Goal: Information Seeking & Learning: Check status

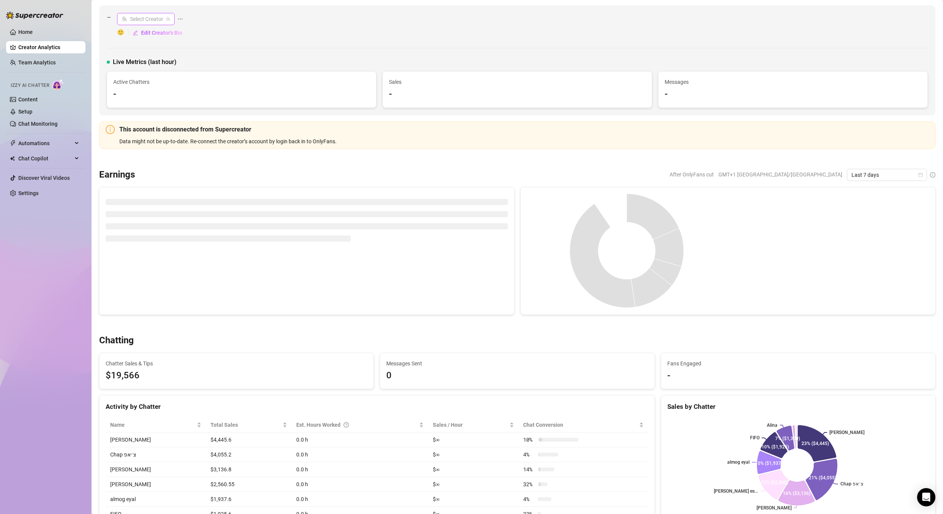
click at [143, 19] on input "search" at bounding box center [143, 18] width 42 height 11
click at [147, 19] on input "search" at bounding box center [143, 18] width 42 height 11
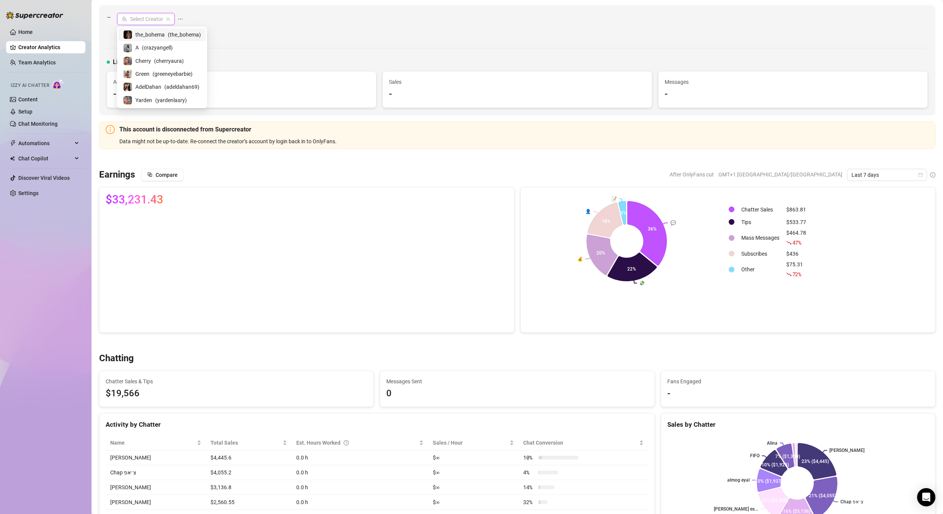
click at [43, 59] on link "Team Analytics" at bounding box center [36, 62] width 37 height 6
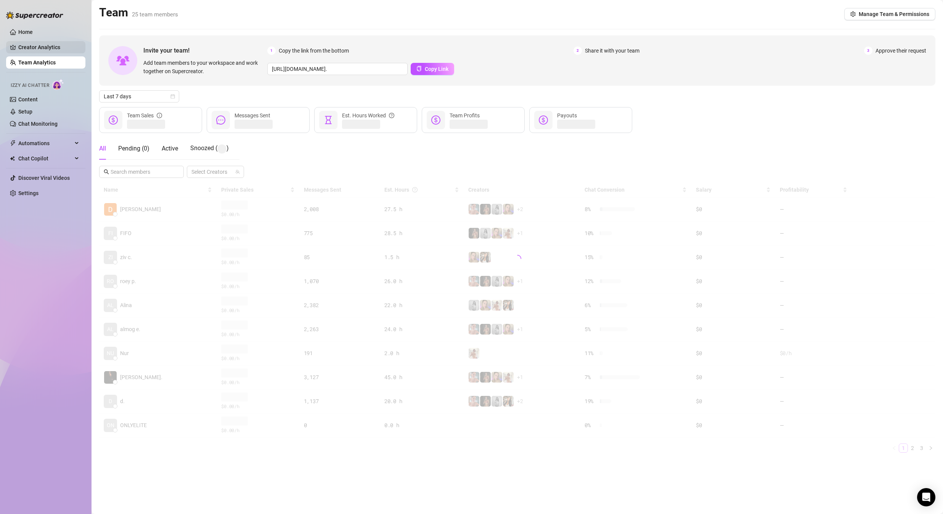
click at [48, 48] on link "Creator Analytics" at bounding box center [48, 47] width 61 height 12
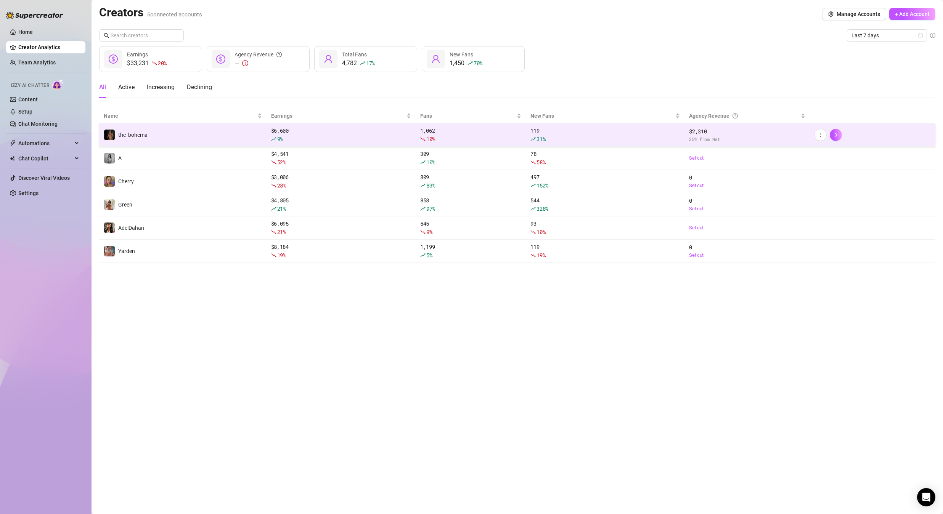
click at [157, 136] on td "the_bohema" at bounding box center [182, 135] width 167 height 23
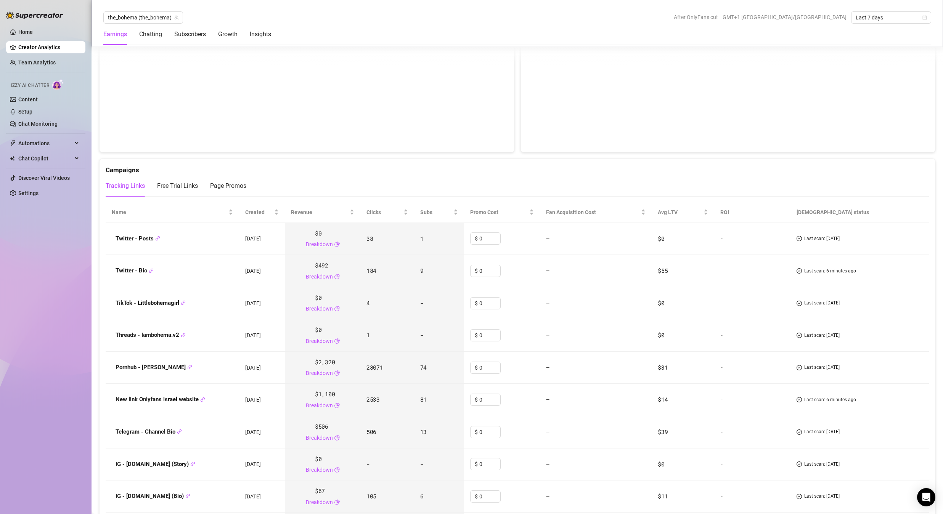
scroll to position [886, 0]
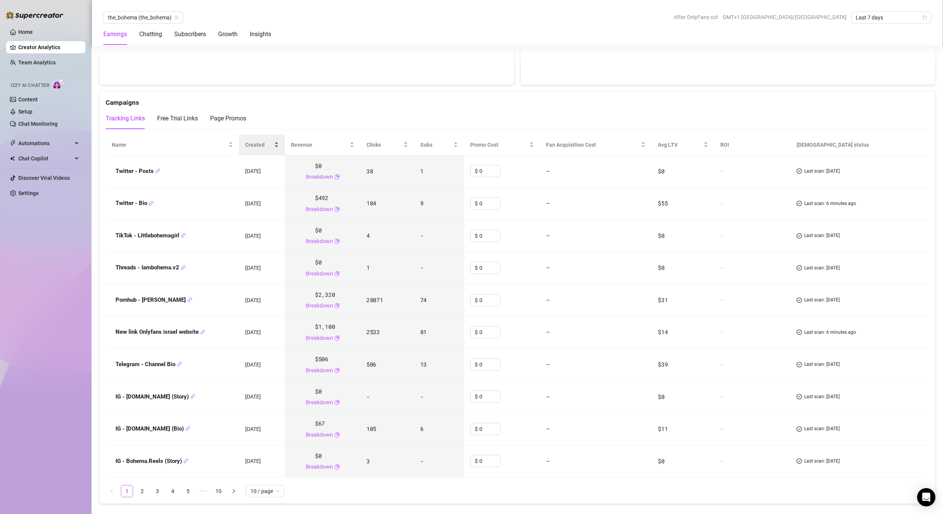
click at [276, 147] on div "Created" at bounding box center [262, 145] width 34 height 8
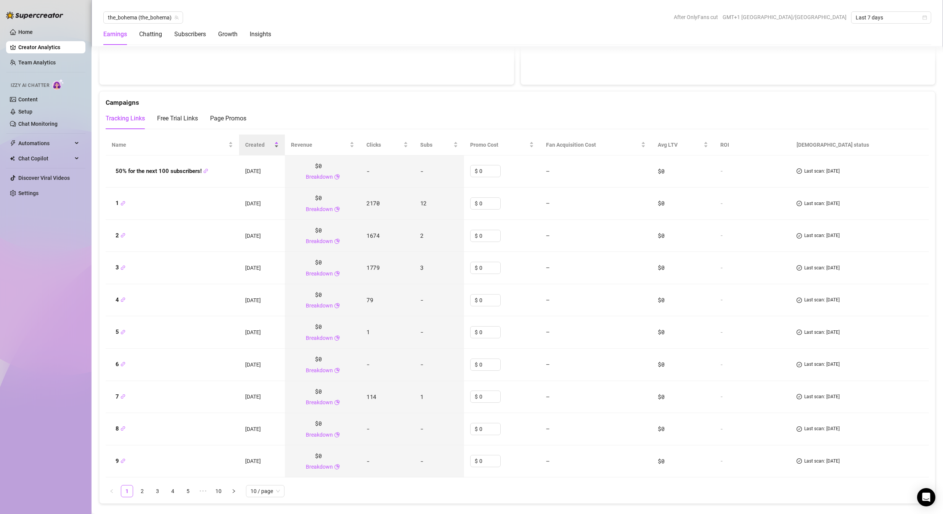
click at [276, 147] on div "Created" at bounding box center [262, 145] width 34 height 8
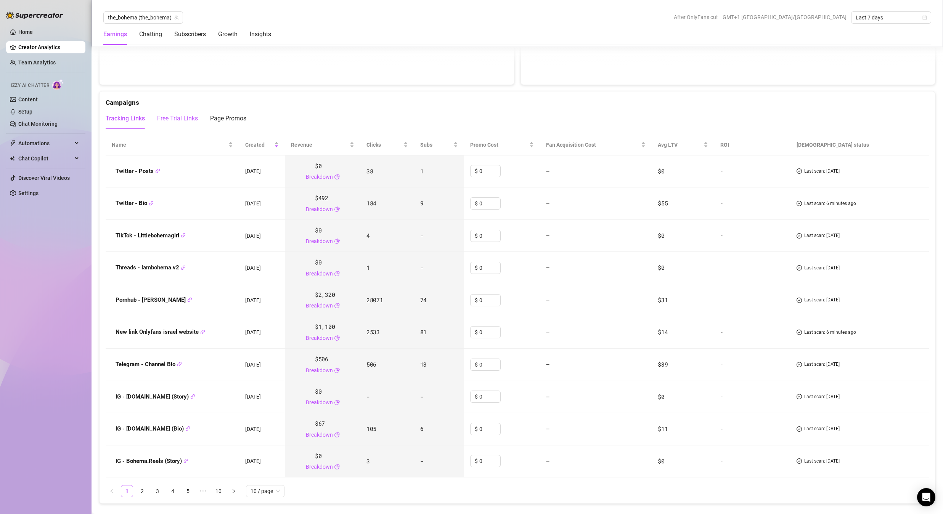
click at [175, 118] on div "Free Trial Links" at bounding box center [177, 118] width 41 height 9
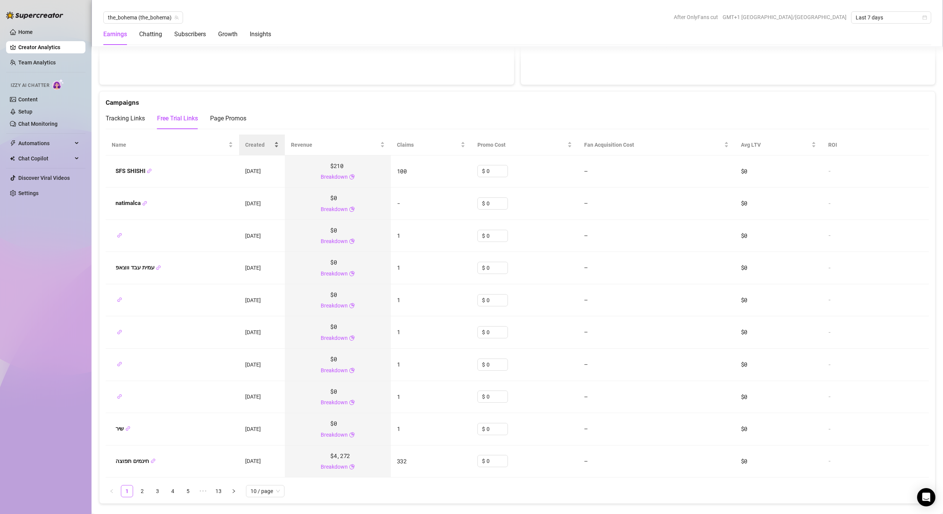
click at [277, 147] on div "Created" at bounding box center [262, 145] width 34 height 8
click at [130, 120] on div "Tracking Links" at bounding box center [125, 118] width 39 height 9
